Goal: Task Accomplishment & Management: Manage account settings

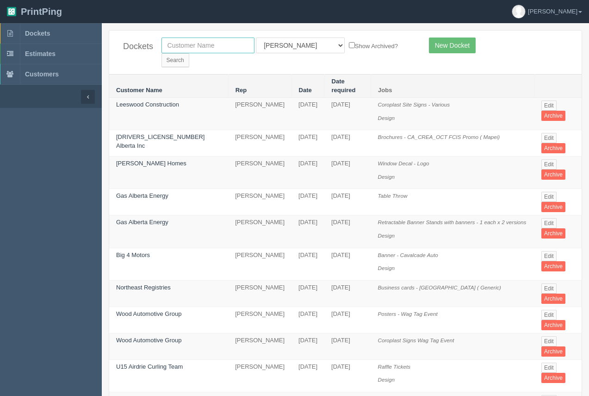
click at [184, 52] on input "text" at bounding box center [208, 46] width 93 height 16
type input "[GEOGRAPHIC_DATA]"
click at [162, 53] on input "Search" at bounding box center [176, 60] width 28 height 14
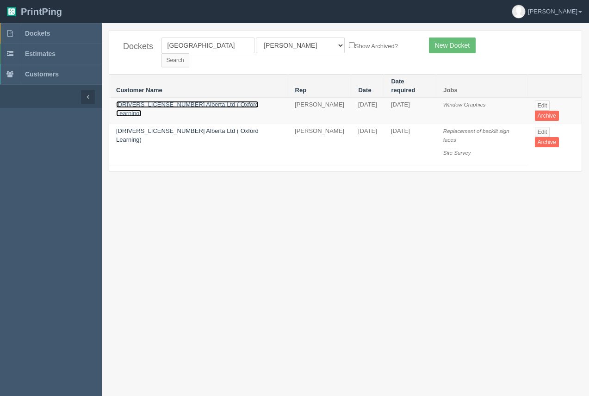
click at [187, 101] on link "[DRIVERS_LICENSE_NUMBER] Alberta Ltd ( Oxford Learning)" at bounding box center [187, 109] width 143 height 16
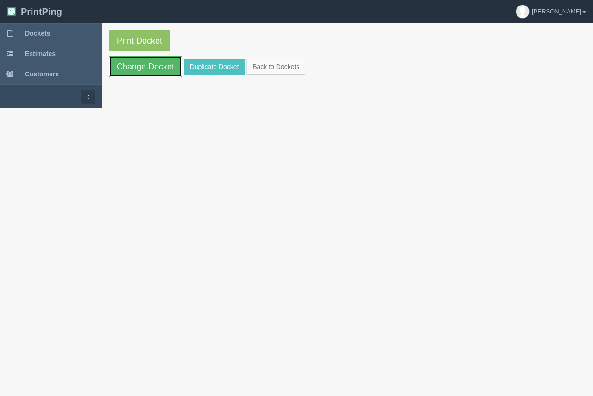
click at [152, 72] on link "Change Docket" at bounding box center [145, 66] width 73 height 21
click at [37, 32] on span "Dockets" at bounding box center [37, 33] width 25 height 7
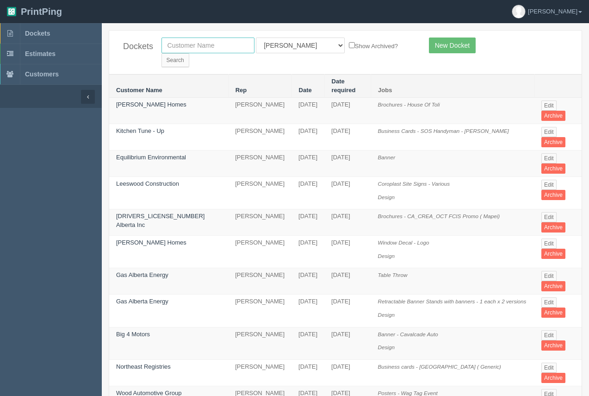
click at [187, 50] on input "text" at bounding box center [208, 46] width 93 height 16
type input "oxford"
click at [189, 53] on input "Search" at bounding box center [176, 60] width 28 height 14
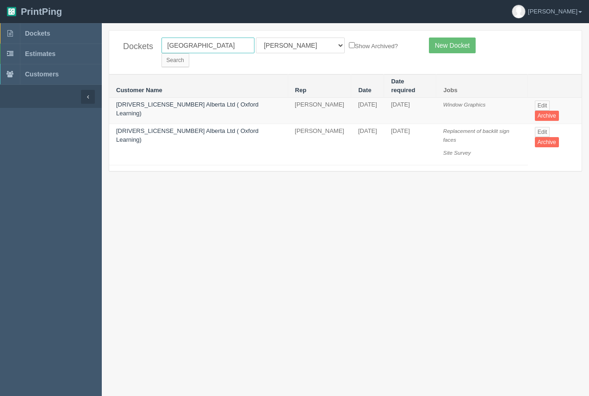
drag, startPoint x: 192, startPoint y: 50, endPoint x: 163, endPoint y: 45, distance: 29.1
click at [163, 45] on input "[GEOGRAPHIC_DATA]" at bounding box center [208, 46] width 93 height 16
type input "sunvalley"
click at [162, 53] on input "Search" at bounding box center [176, 60] width 28 height 14
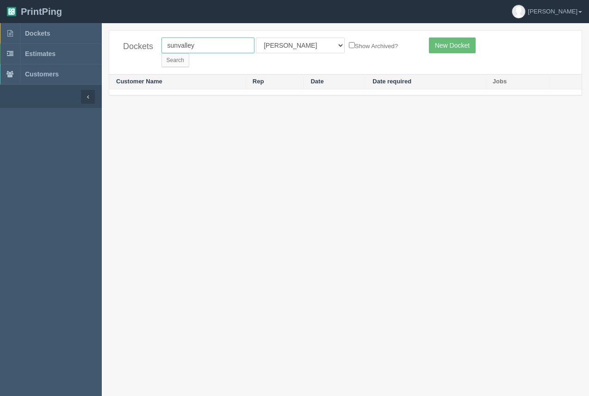
click at [178, 44] on input "sunvalley" at bounding box center [208, 46] width 93 height 16
type input "[GEOGRAPHIC_DATA]"
click at [189, 53] on input "Search" at bounding box center [176, 60] width 28 height 14
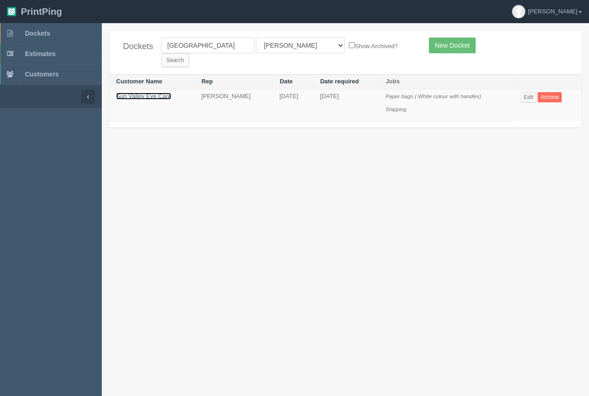
click at [143, 93] on link "Sun Valley Eye Care" at bounding box center [143, 96] width 55 height 7
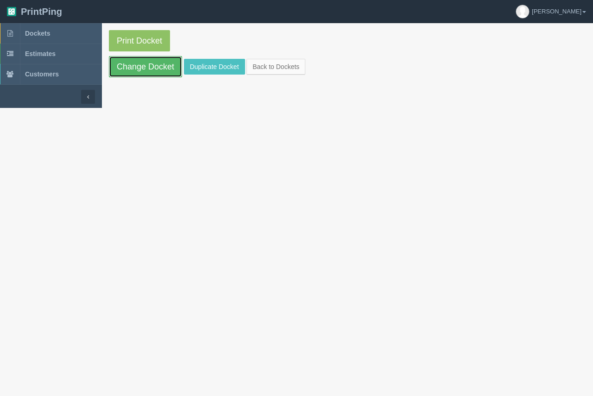
click at [135, 73] on link "Change Docket" at bounding box center [145, 66] width 73 height 21
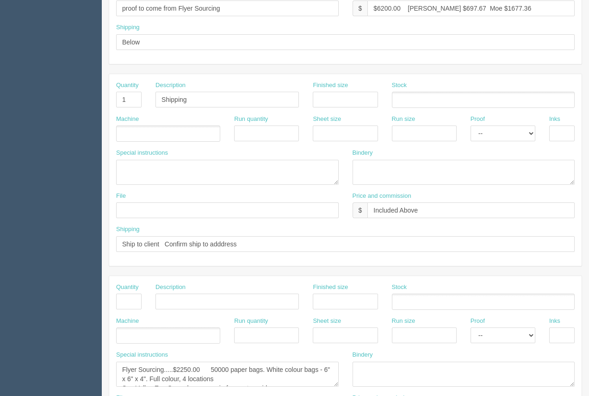
scroll to position [445, 0]
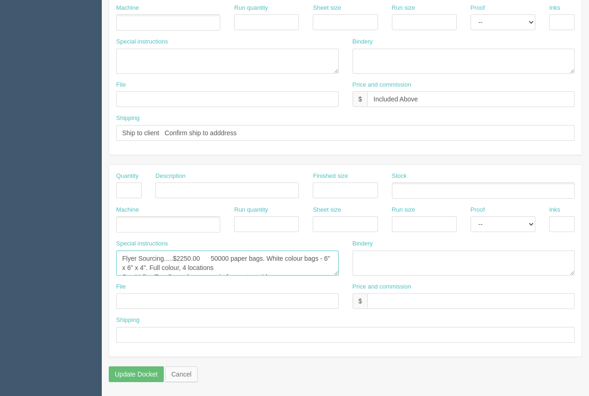
click at [225, 269] on textarea "Flyer Sourcing.....$2250.00 50000 paper bags. White colour bags - 6" x 6" x 4".…" at bounding box center [227, 262] width 223 height 25
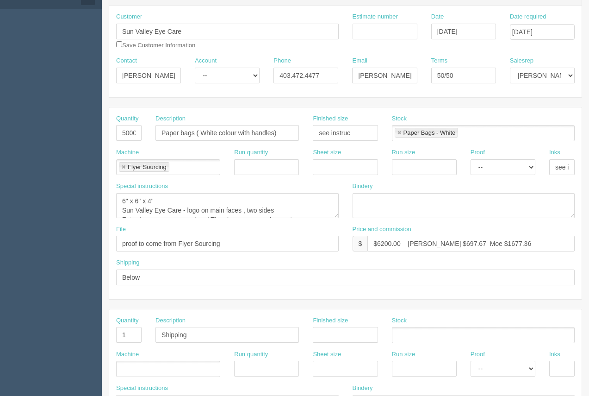
scroll to position [0, 0]
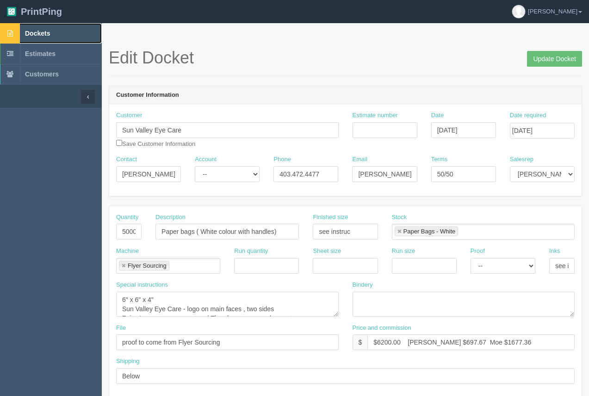
click at [35, 34] on span "Dockets" at bounding box center [37, 33] width 25 height 7
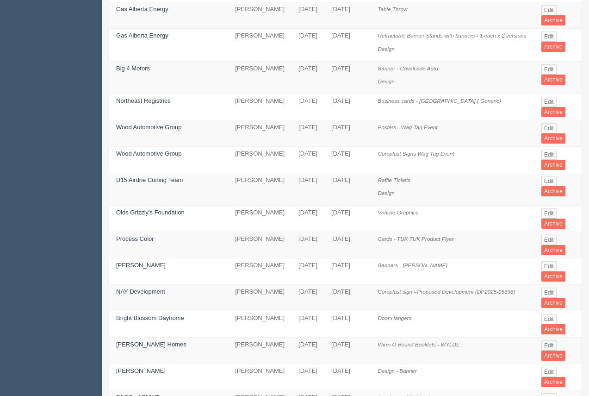
scroll to position [268, 0]
